Goal: Find specific page/section: Find specific page/section

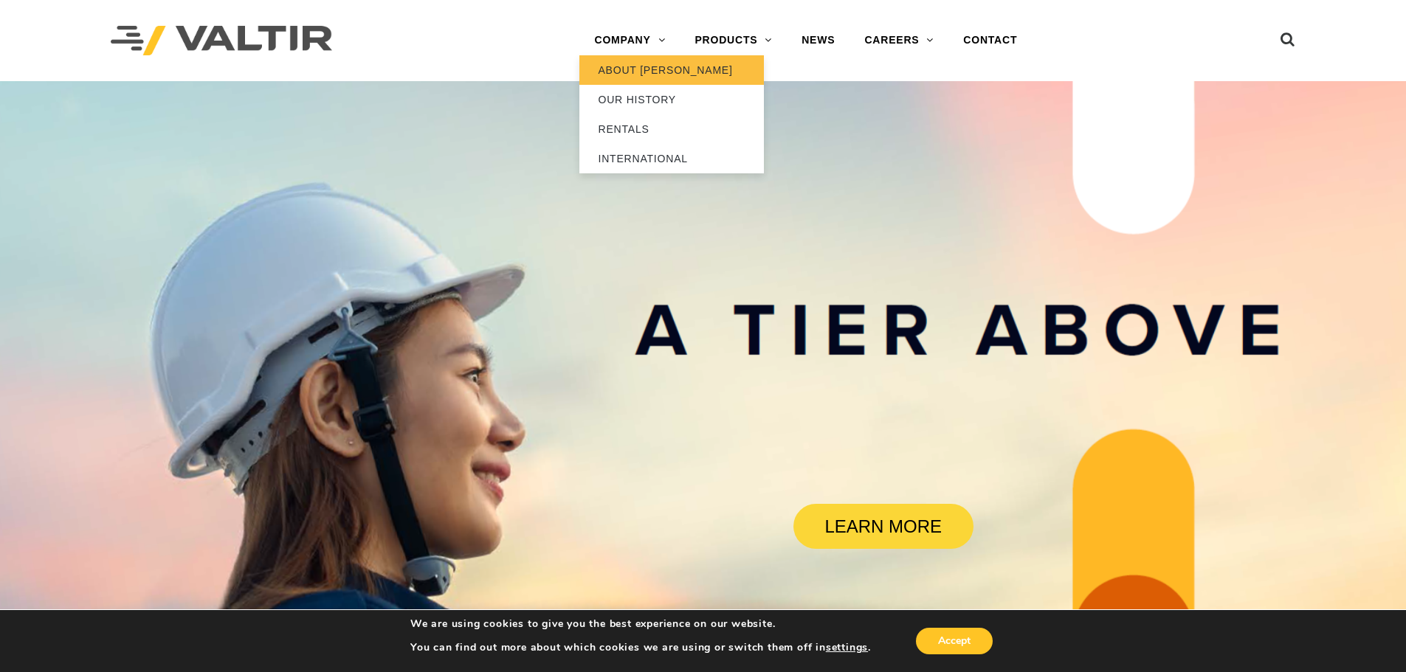
click at [632, 62] on link "ABOUT [PERSON_NAME]" at bounding box center [671, 70] width 185 height 30
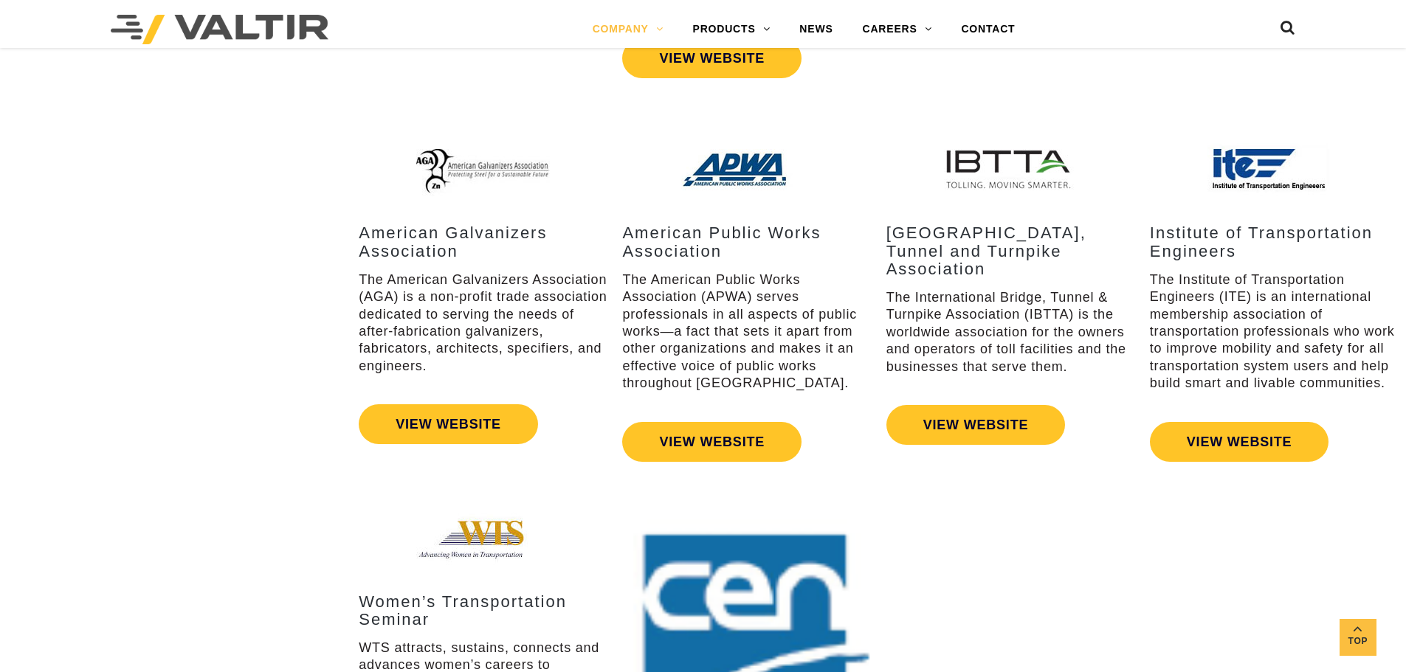
drag, startPoint x: 87, startPoint y: 189, endPoint x: 142, endPoint y: 387, distance: 205.9
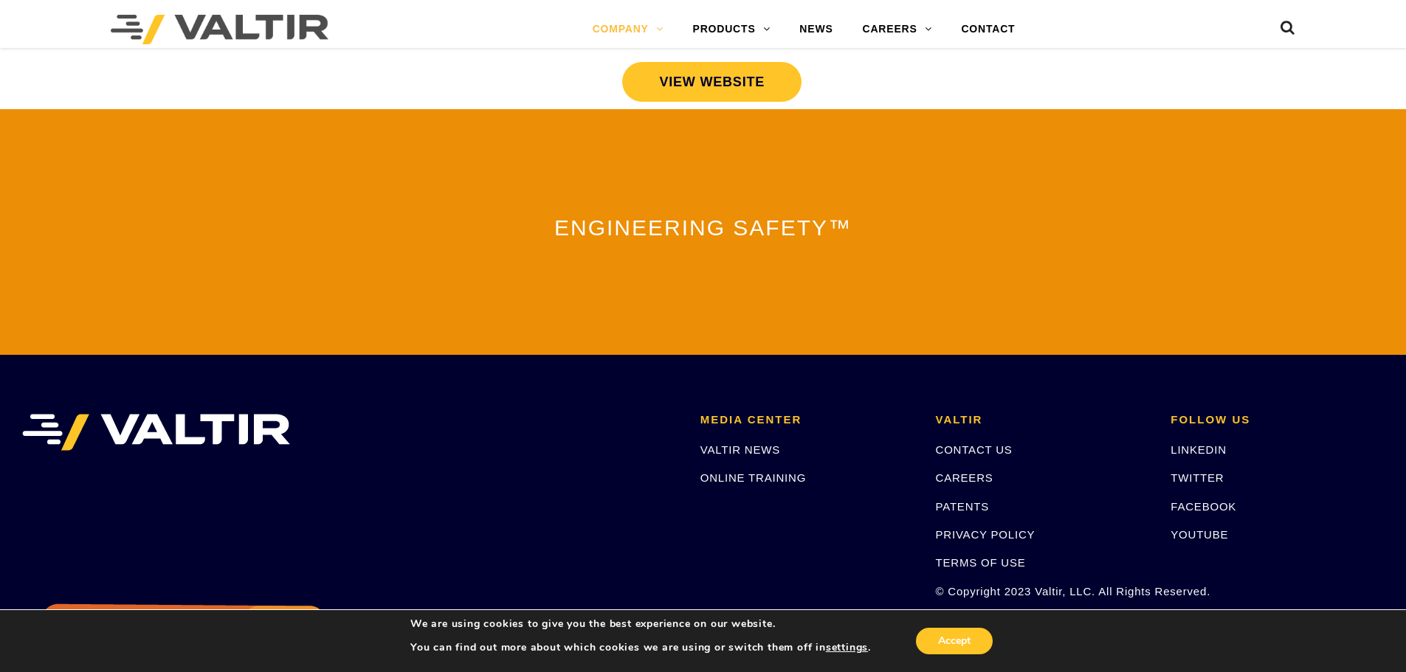
scroll to position [3269, 0]
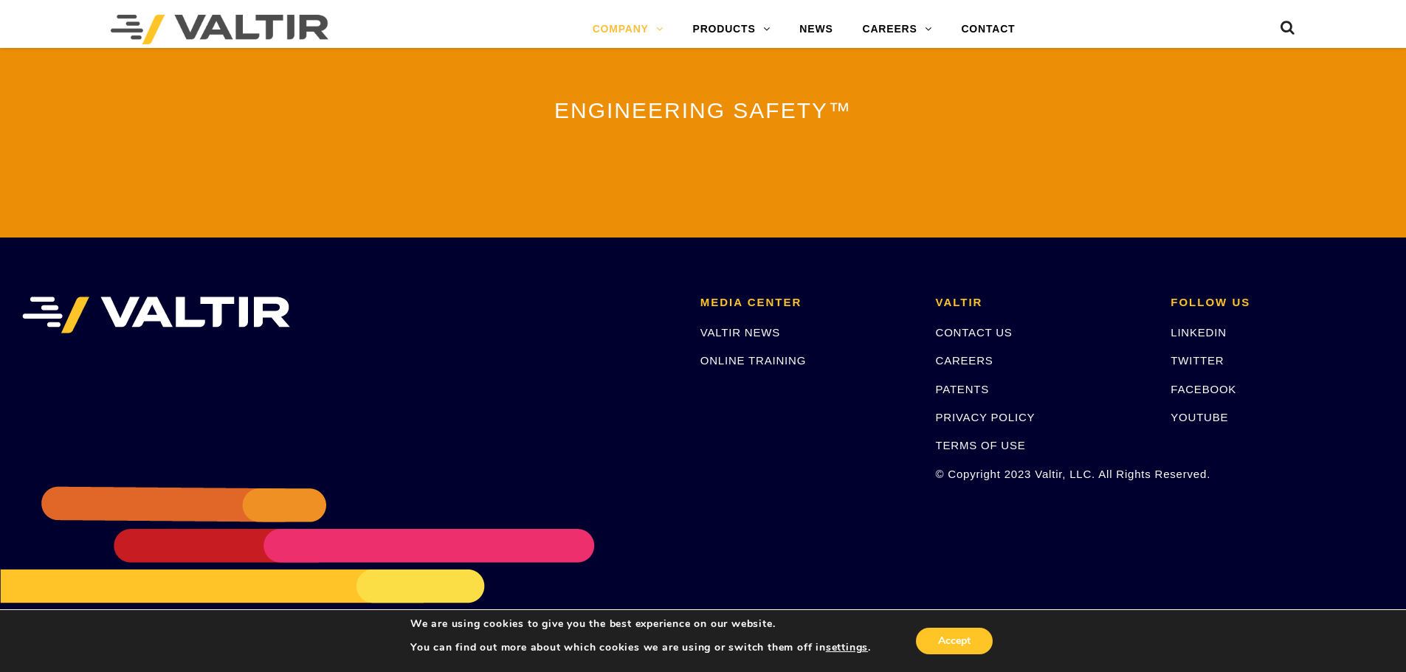
drag, startPoint x: 130, startPoint y: 258, endPoint x: 195, endPoint y: 562, distance: 311.6
drag, startPoint x: 1038, startPoint y: 466, endPoint x: 1092, endPoint y: 466, distance: 53.9
click at [1092, 466] on p "© Copyright 2023 Valtir, LLC. All Rights Reserved." at bounding box center [1042, 474] width 213 height 17
copy p "Valtir, LLC"
